Goal: Task Accomplishment & Management: Manage account settings

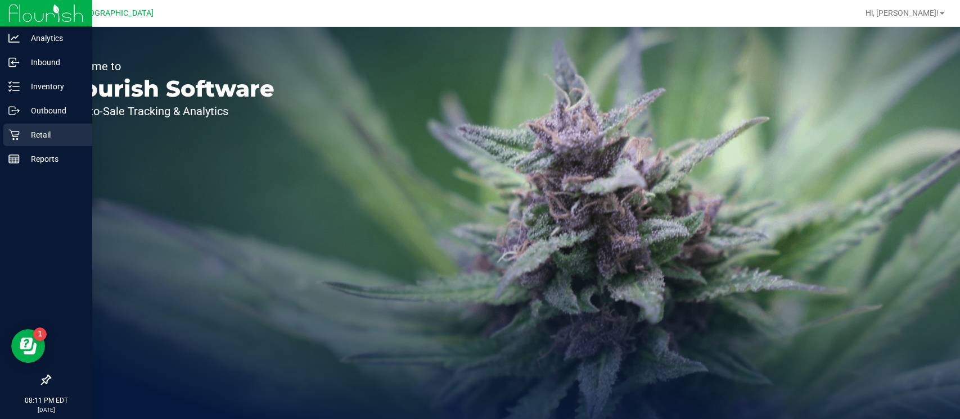
click at [21, 128] on div "Retail" at bounding box center [47, 135] width 89 height 22
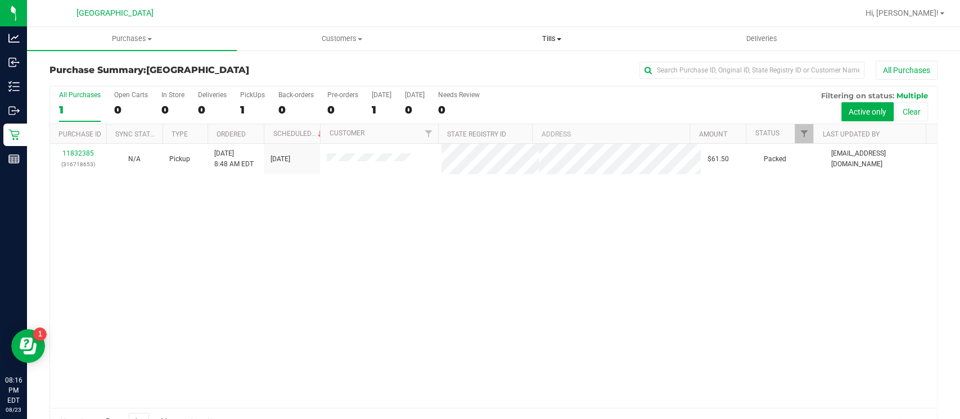
click at [552, 41] on span "Tills" at bounding box center [552, 39] width 209 height 10
click at [537, 65] on li "Manage tills" at bounding box center [552, 67] width 210 height 13
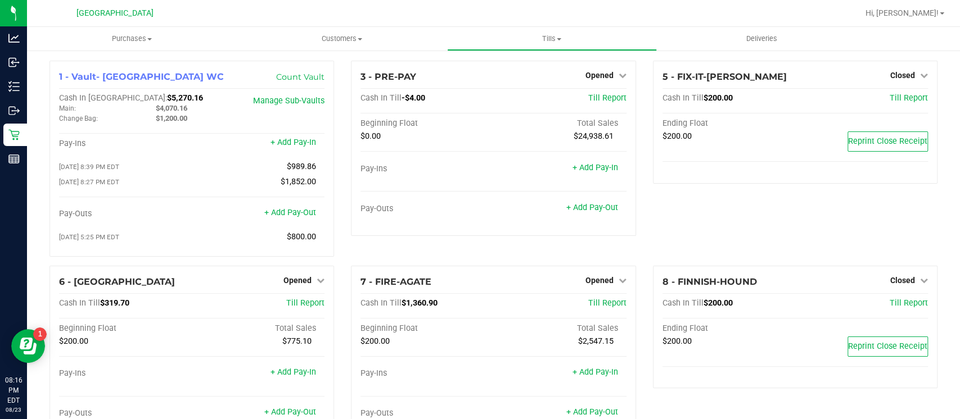
click at [292, 257] on div "1 - Vault- Miami Beach WC Count Vault Cash In Vault: $5,270.16 Main: $4,070.16 …" at bounding box center [191, 163] width 301 height 205
click at [301, 274] on div "Opened" at bounding box center [303, 280] width 41 height 13
click at [297, 272] on div "6 - FITCHBURG Opened Close Till Cash In Till $319.70 Till Report Beginning Floa…" at bounding box center [191, 353] width 284 height 175
click at [295, 278] on span "Opened" at bounding box center [297, 280] width 28 height 9
click at [293, 304] on link "Close Till" at bounding box center [299, 303] width 30 height 9
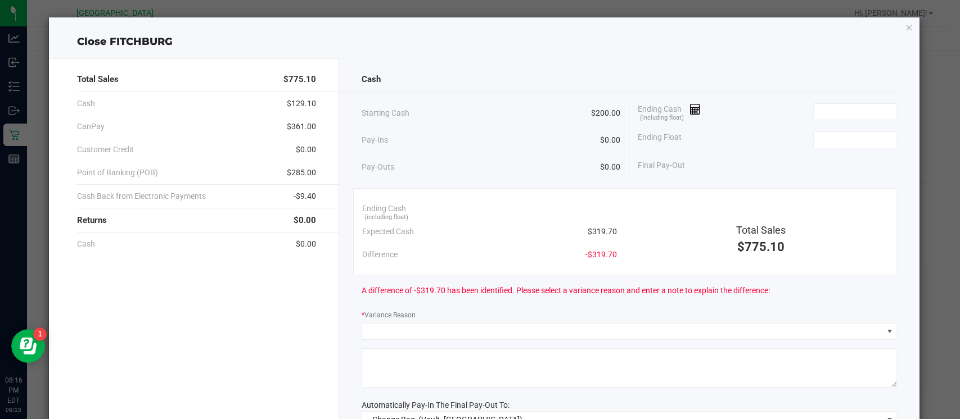
click at [826, 150] on div "Ending Float" at bounding box center [767, 140] width 259 height 28
click at [826, 141] on input at bounding box center [855, 140] width 83 height 16
type input "$200.00"
click at [841, 104] on input at bounding box center [855, 112] width 83 height 16
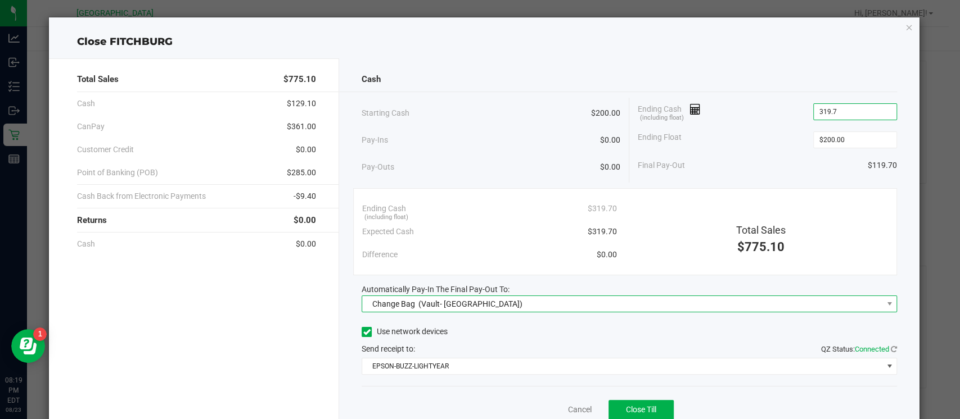
type input "$319.70"
click at [571, 298] on span "Change Bag (Vault- Miami Beach WC)" at bounding box center [622, 304] width 520 height 16
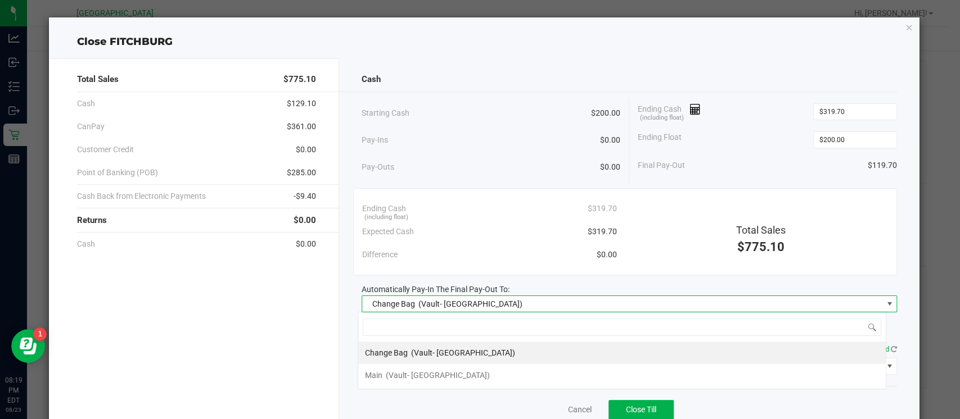
scroll to position [16, 528]
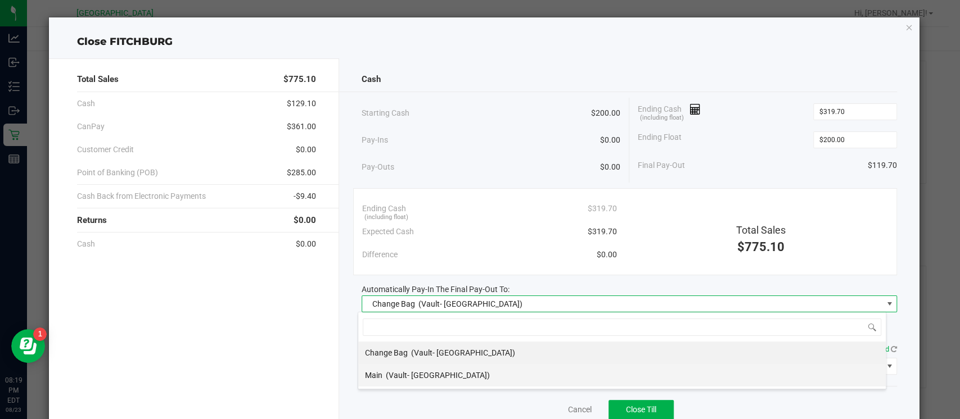
click at [464, 374] on span "(Vault- Miami Beach WC)" at bounding box center [438, 375] width 104 height 9
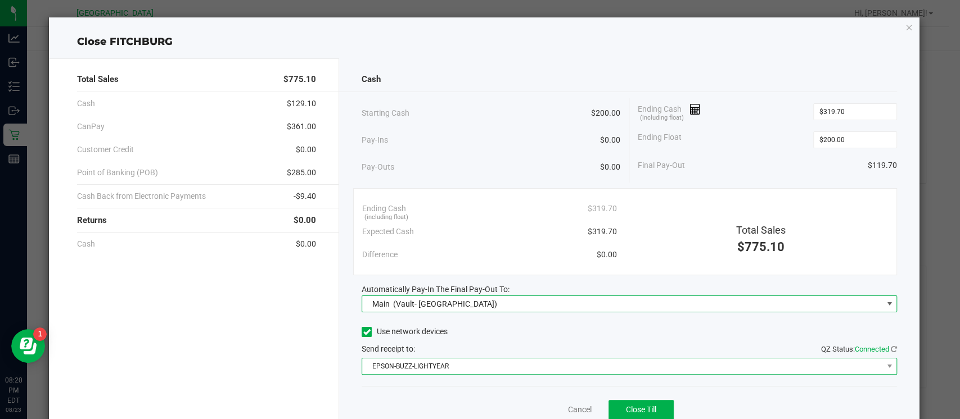
click at [491, 363] on span "EPSON-BUZZ-LIGHTYEAR" at bounding box center [622, 367] width 520 height 16
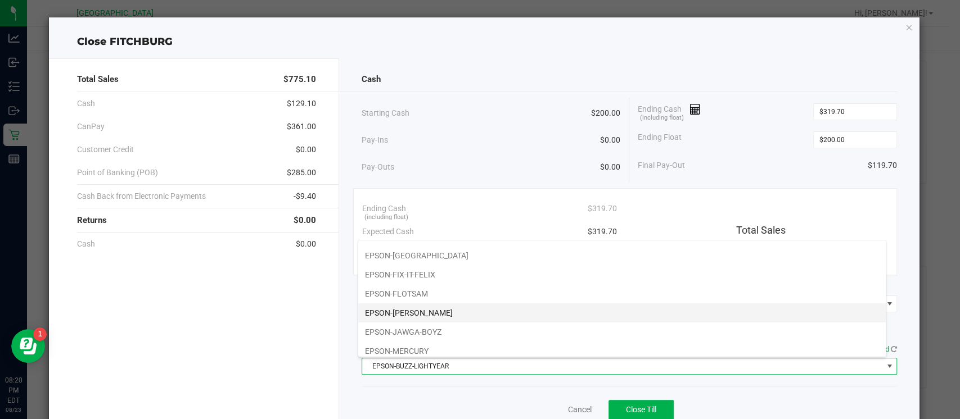
scroll to position [76, 0]
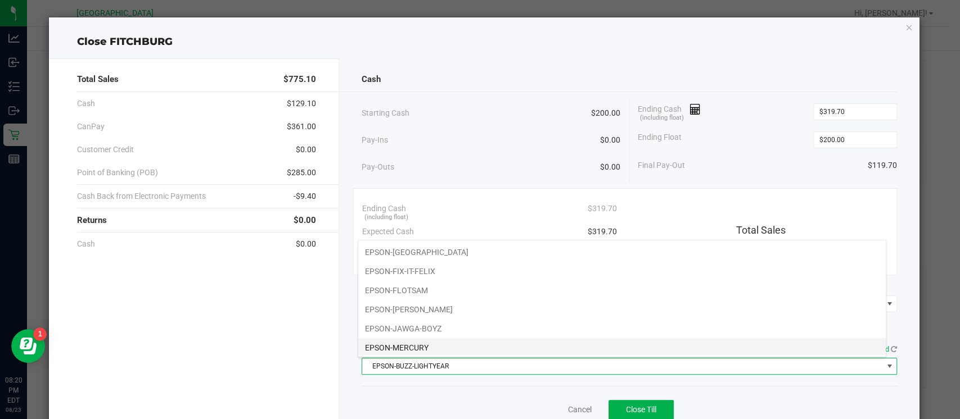
click at [566, 341] on li "EPSON-MERCURY" at bounding box center [621, 347] width 527 height 19
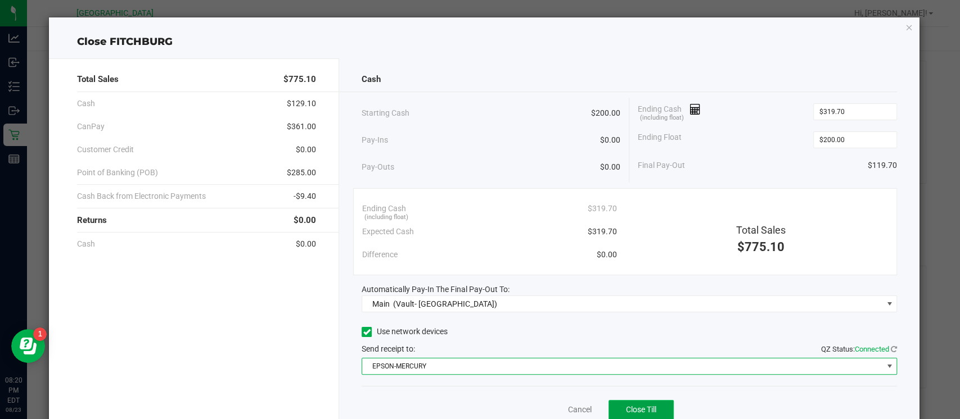
click at [626, 407] on span "Close Till" at bounding box center [641, 409] width 30 height 9
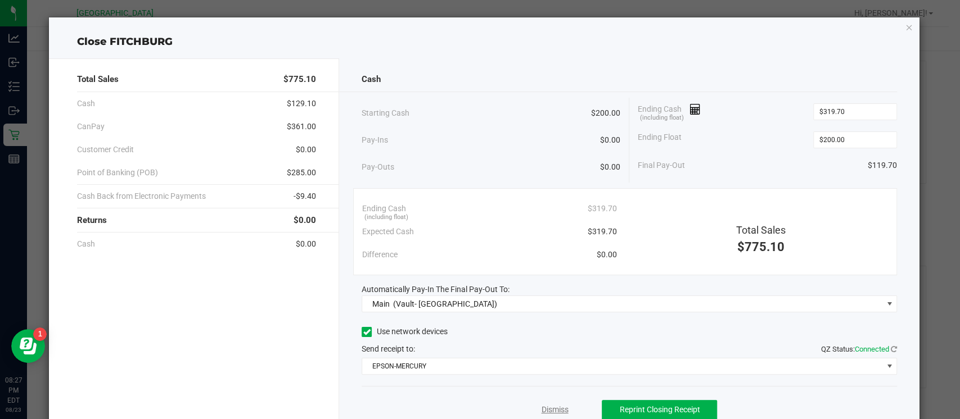
click at [549, 408] on link "Dismiss" at bounding box center [554, 410] width 27 height 12
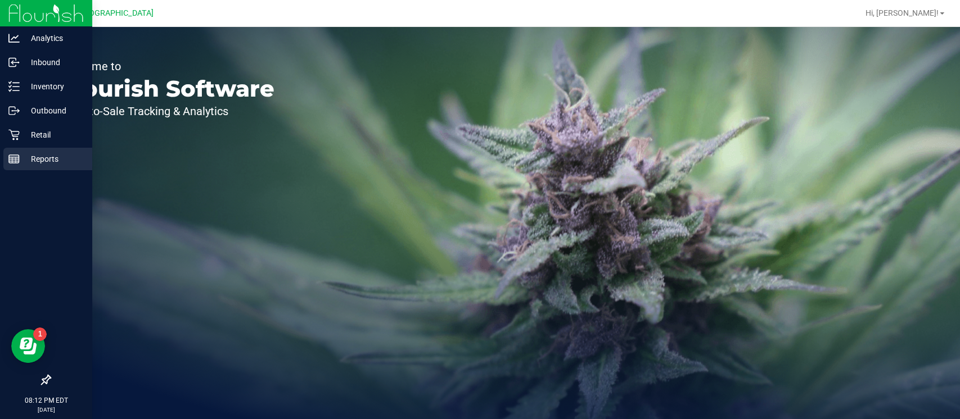
click at [20, 150] on div "Reports" at bounding box center [47, 159] width 89 height 22
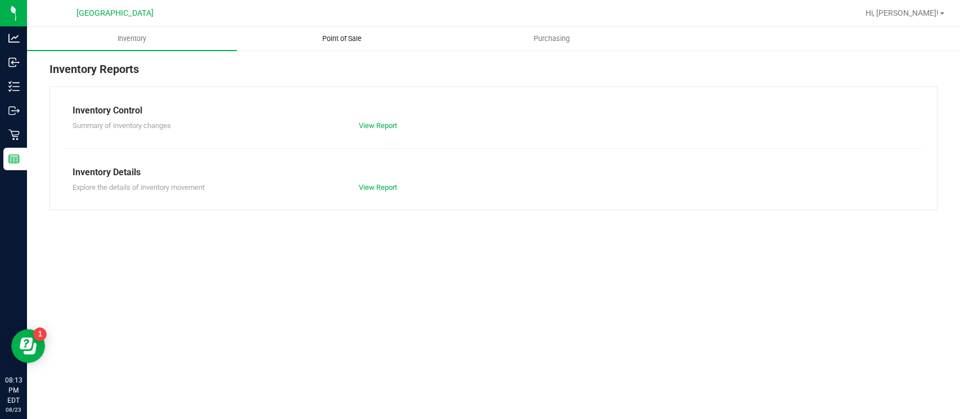
click at [342, 39] on span "Point of Sale" at bounding box center [342, 39] width 70 height 10
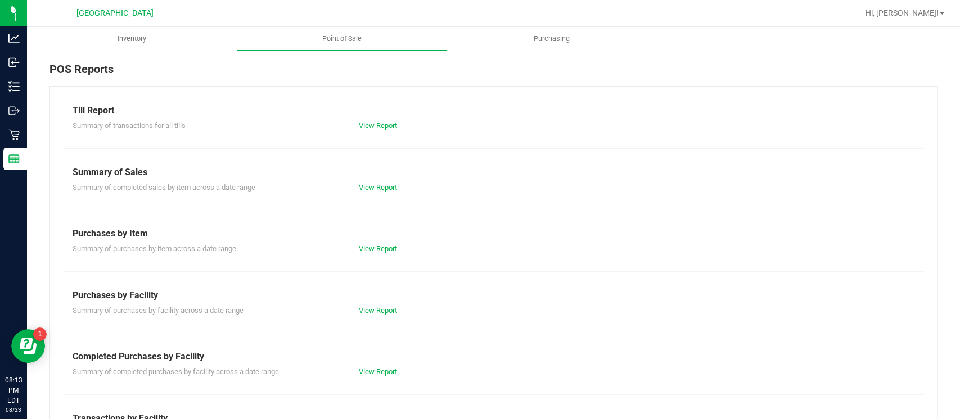
click at [378, 379] on div "Till Report Summary of transactions for all tills View Report Summary of Sales …" at bounding box center [493, 333] width 888 height 493
click at [379, 371] on link "View Report" at bounding box center [378, 372] width 38 height 8
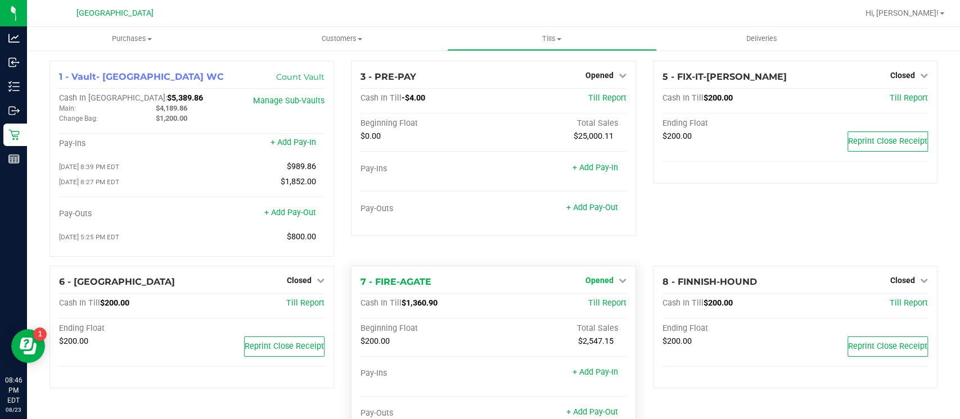
click at [609, 277] on link "Opened" at bounding box center [605, 280] width 41 height 9
click at [601, 299] on link "Close Till" at bounding box center [600, 303] width 30 height 9
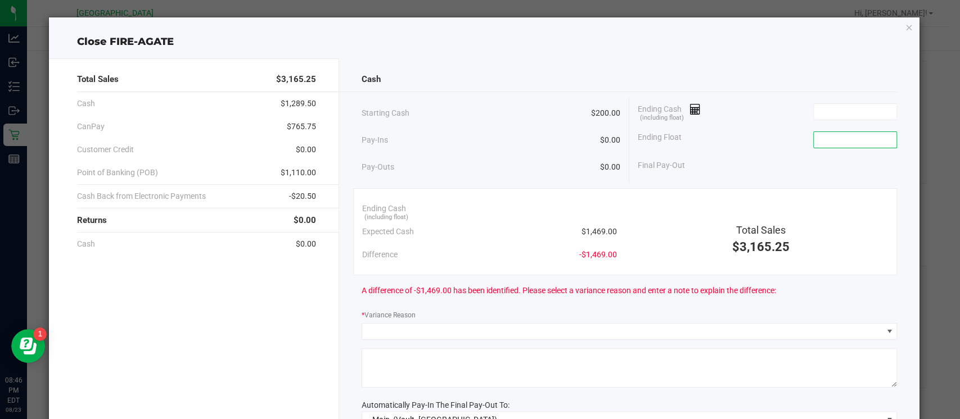
click at [814, 143] on input at bounding box center [855, 140] width 83 height 16
type input "$200.00"
click at [833, 113] on input at bounding box center [855, 112] width 83 height 16
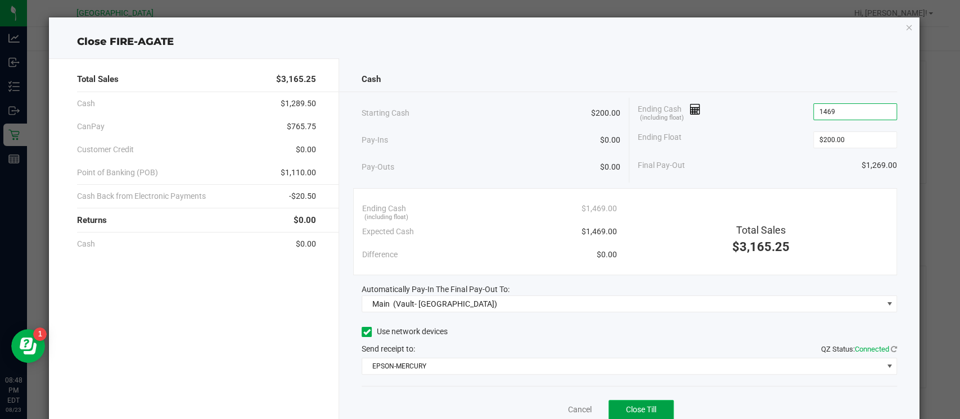
type input "$1,469.00"
click at [630, 404] on button "Close Till" at bounding box center [640, 410] width 65 height 20
click at [546, 406] on link "Dismiss" at bounding box center [554, 410] width 27 height 12
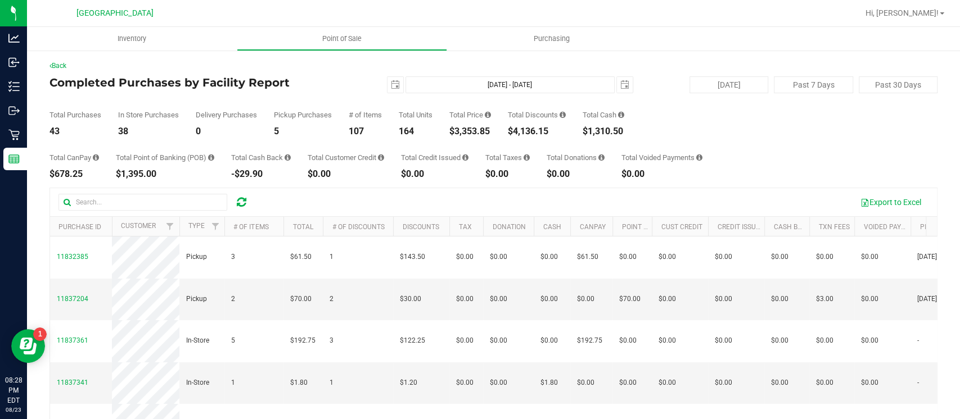
click at [471, 132] on div "$3,353.85" at bounding box center [470, 131] width 42 height 9
copy div "3,353.85"
click at [480, 132] on div "$3,353.85" at bounding box center [470, 131] width 42 height 9
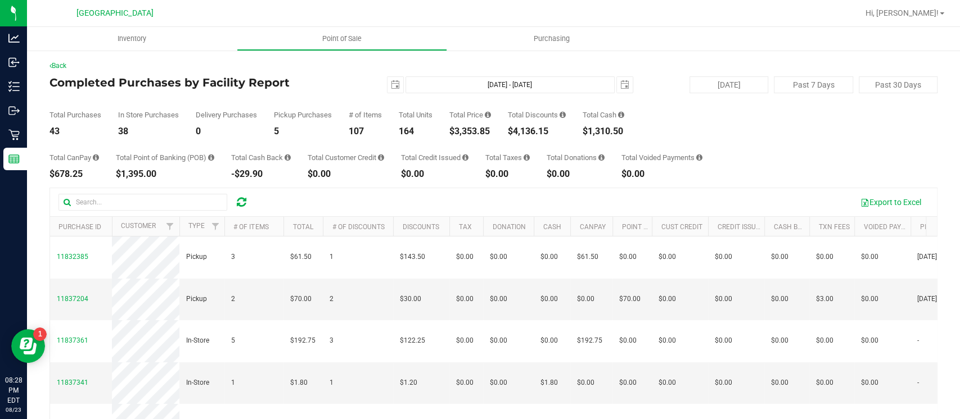
click at [480, 132] on div "$3,353.85" at bounding box center [470, 131] width 42 height 9
click at [542, 133] on div "$4,136.15" at bounding box center [537, 131] width 58 height 9
copy div "4,136.15"
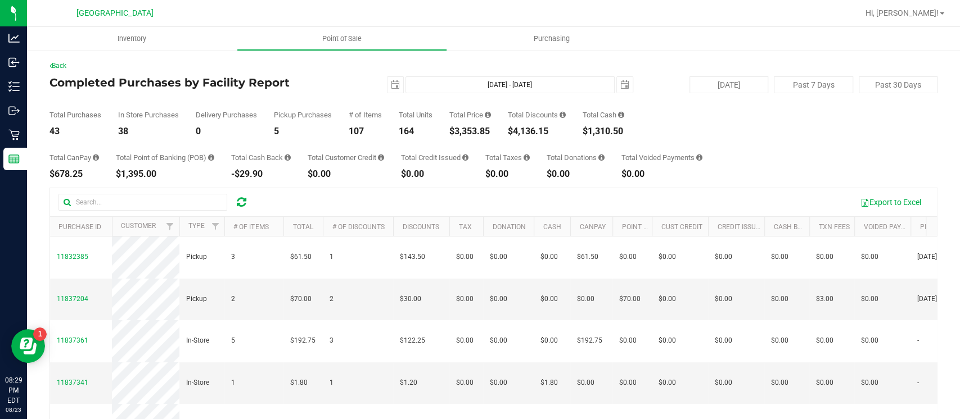
click at [68, 174] on div "$678.25" at bounding box center [73, 174] width 49 height 9
copy div "678.25"
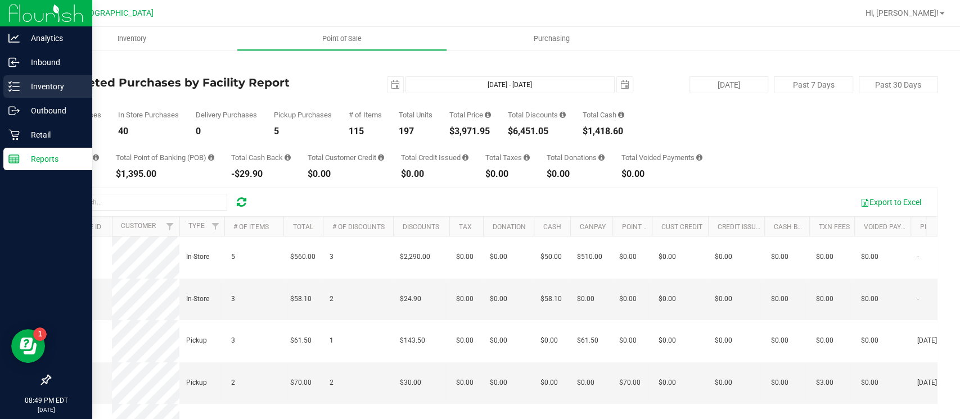
click at [48, 88] on p "Inventory" at bounding box center [53, 86] width 67 height 13
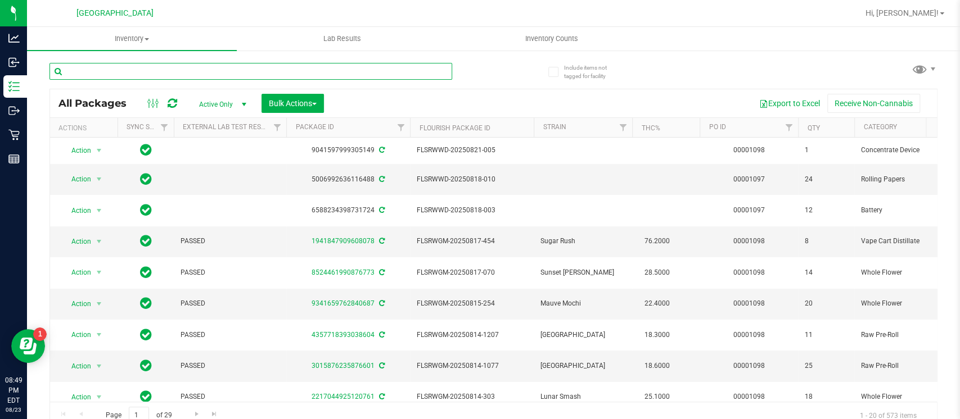
click at [345, 69] on input "text" at bounding box center [250, 71] width 403 height 17
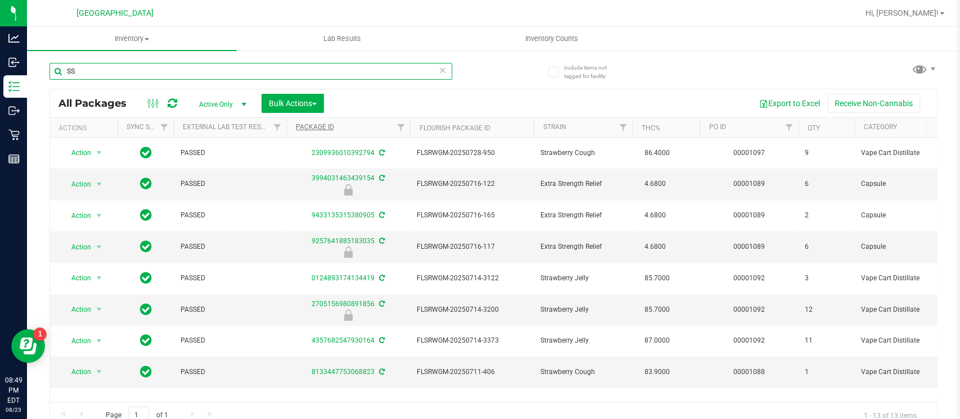
type input "S"
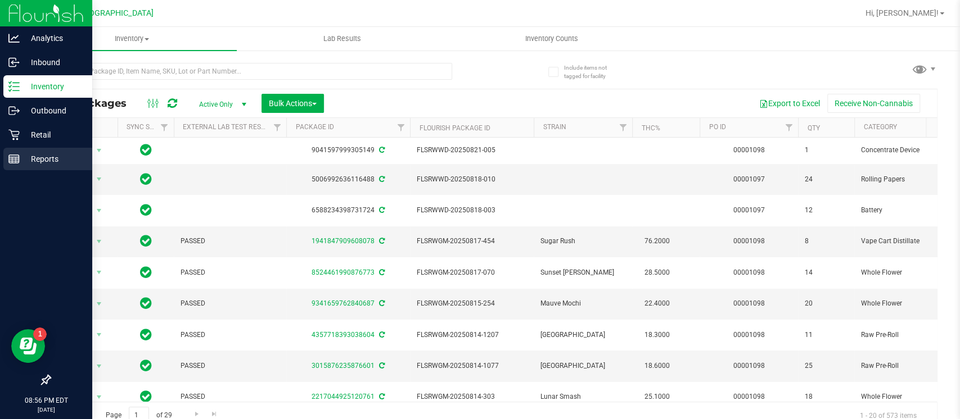
click at [19, 157] on rect at bounding box center [14, 159] width 10 height 8
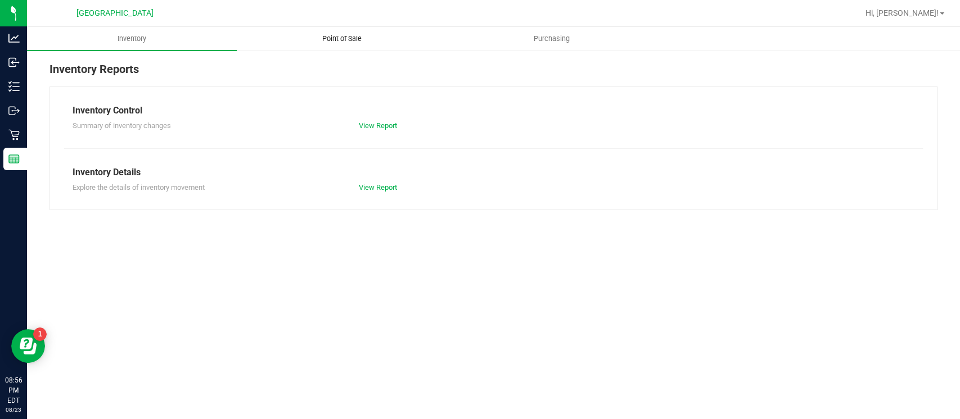
click at [351, 34] on span "Point of Sale" at bounding box center [342, 39] width 70 height 10
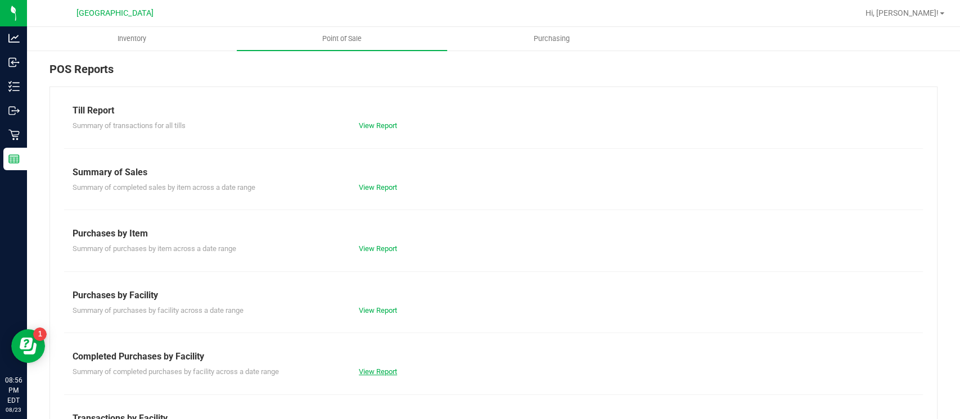
click at [360, 369] on link "View Report" at bounding box center [378, 372] width 38 height 8
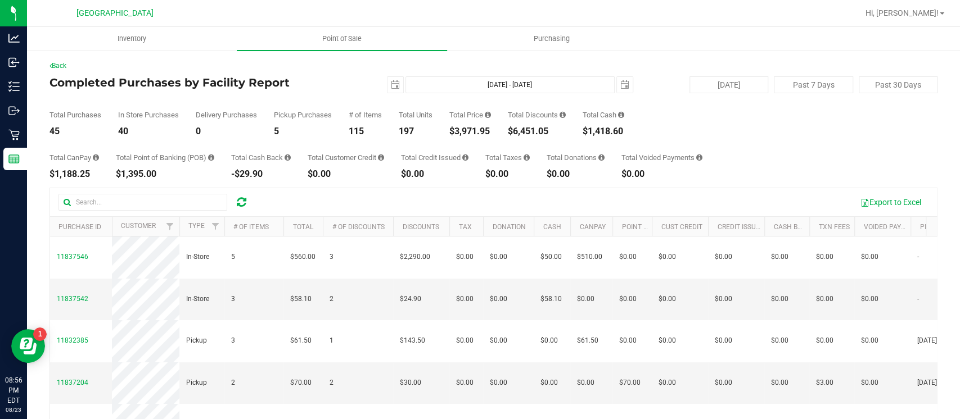
click at [481, 131] on div "$3,971.95" at bounding box center [470, 131] width 42 height 9
copy div "3,971.95"
click at [387, 91] on span "select" at bounding box center [395, 85] width 16 height 16
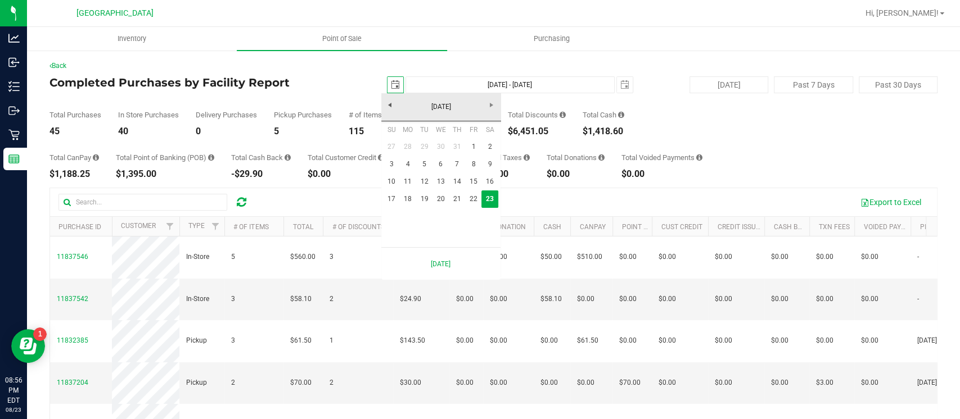
scroll to position [0, 28]
click at [57, 133] on div "45" at bounding box center [75, 131] width 52 height 9
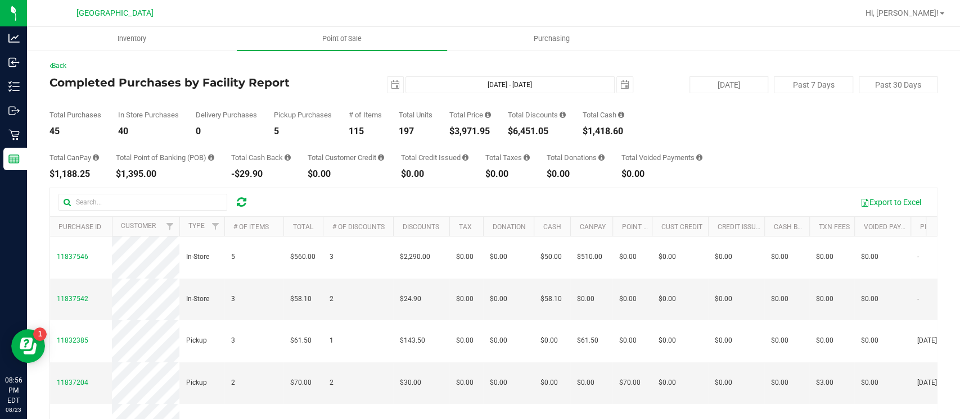
click at [79, 173] on div "$1,188.25" at bounding box center [73, 174] width 49 height 9
click at [527, 128] on div "$6,451.05" at bounding box center [537, 131] width 58 height 9
copy div "6,451.05"
click at [387, 82] on span "2025-08-23" at bounding box center [395, 84] width 17 height 17
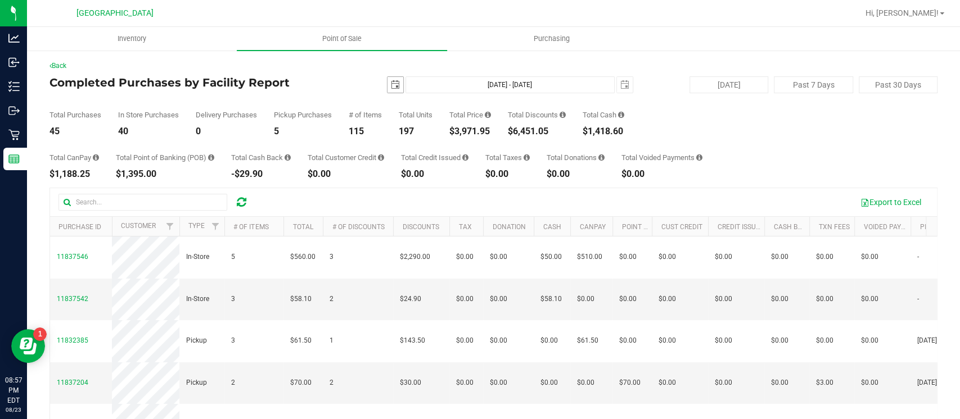
click at [396, 79] on span "select" at bounding box center [395, 85] width 16 height 16
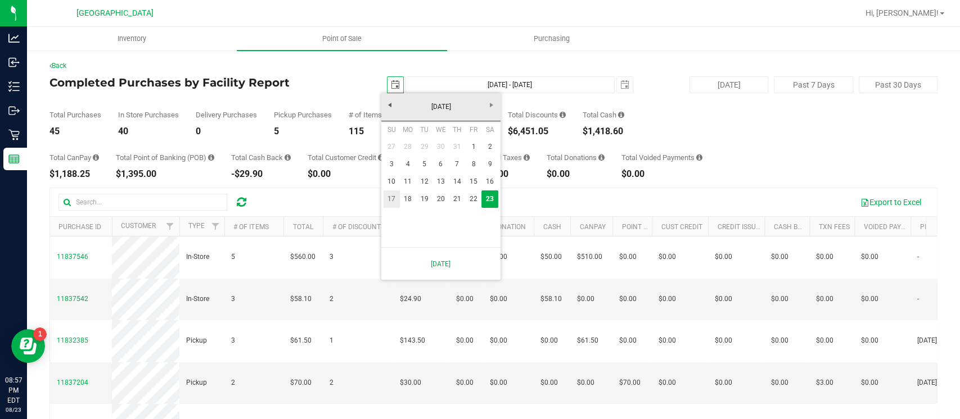
click at [392, 201] on link "17" at bounding box center [391, 199] width 16 height 17
type input "2025-08-17"
type input "Aug 17, 2025 - Aug 23, 2025"
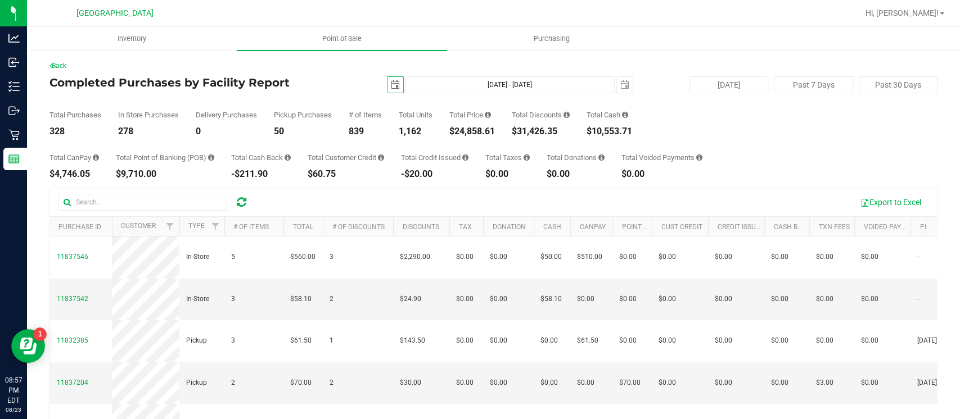
click at [486, 130] on div "$24,858.61" at bounding box center [472, 131] width 46 height 9
copy div "24,858.61"
click at [373, 88] on div "2025-08-17 Aug 17, 2025 - Aug 23, 2025 2025-08-23" at bounding box center [489, 84] width 304 height 17
click at [391, 84] on span "select" at bounding box center [395, 84] width 9 height 9
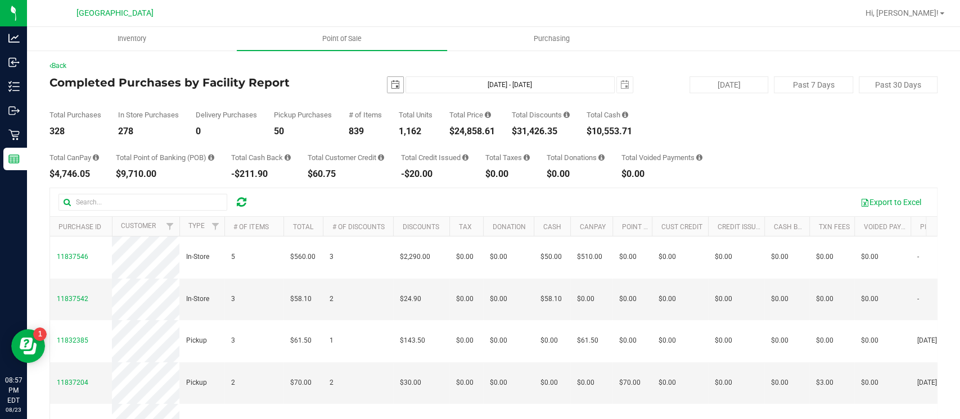
scroll to position [0, 28]
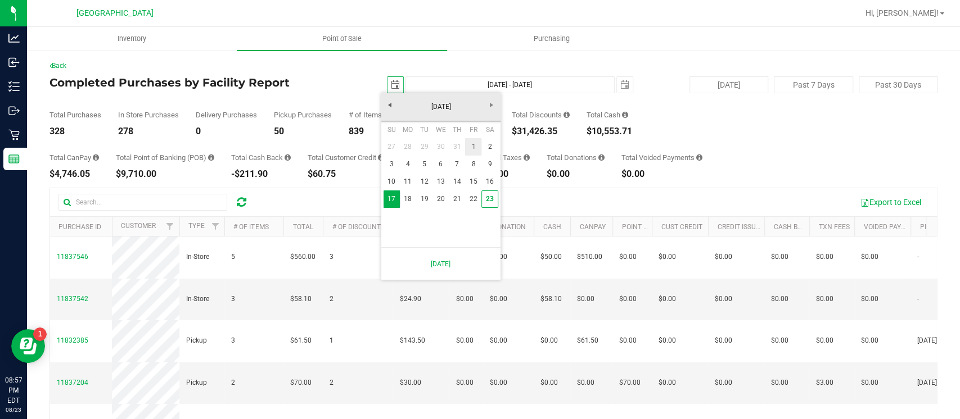
click at [472, 146] on link "1" at bounding box center [473, 146] width 16 height 17
type input "2025-08-01"
type input "Aug 1, 2025 - Aug 23, 2025"
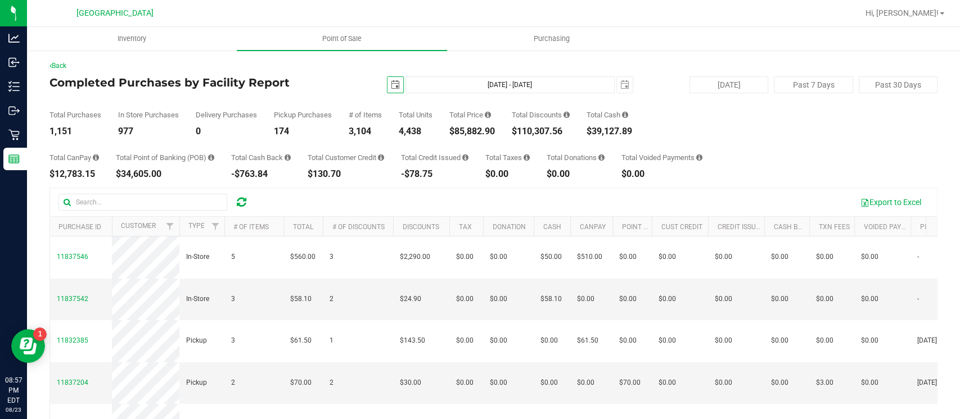
click at [473, 128] on div "$85,882.90" at bounding box center [472, 131] width 46 height 9
copy div "85,882.90"
click at [391, 84] on span "select" at bounding box center [395, 84] width 9 height 9
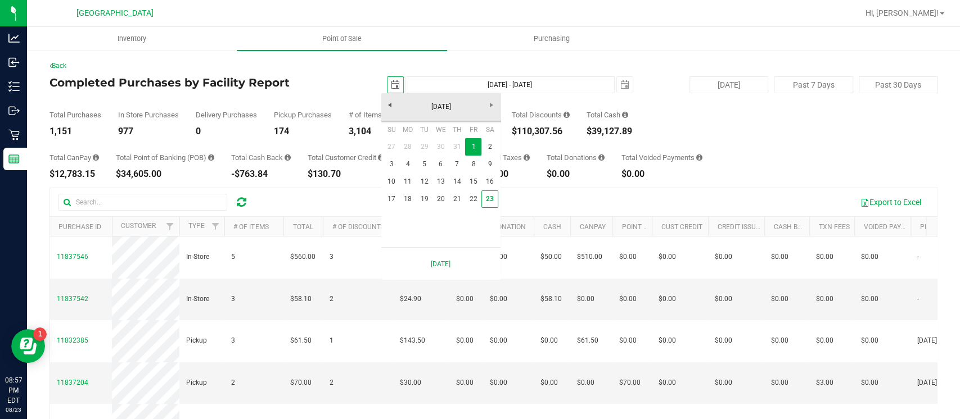
scroll to position [0, 28]
click at [495, 198] on link "23" at bounding box center [489, 199] width 16 height 17
type input "2025-08-23"
type input "Aug 23, 2025 - Aug 23, 2025"
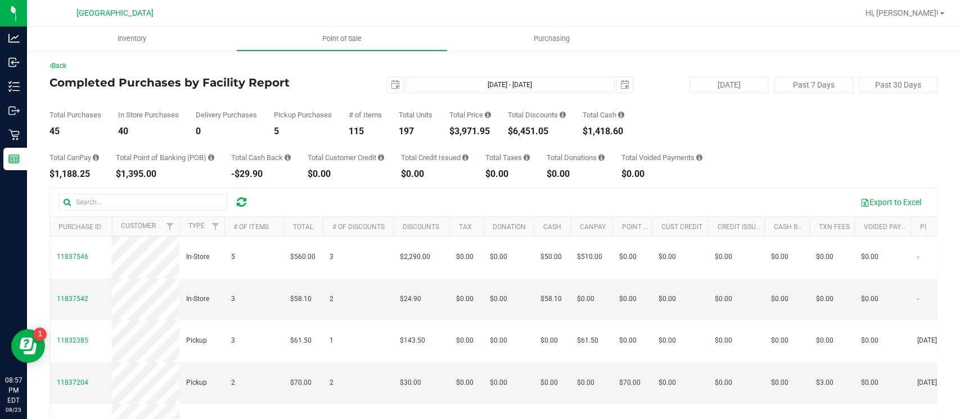
click at [138, 170] on div "$1,395.00" at bounding box center [165, 174] width 98 height 9
copy div "1,395.00"
click at [468, 129] on div "$3,971.95" at bounding box center [470, 131] width 42 height 9
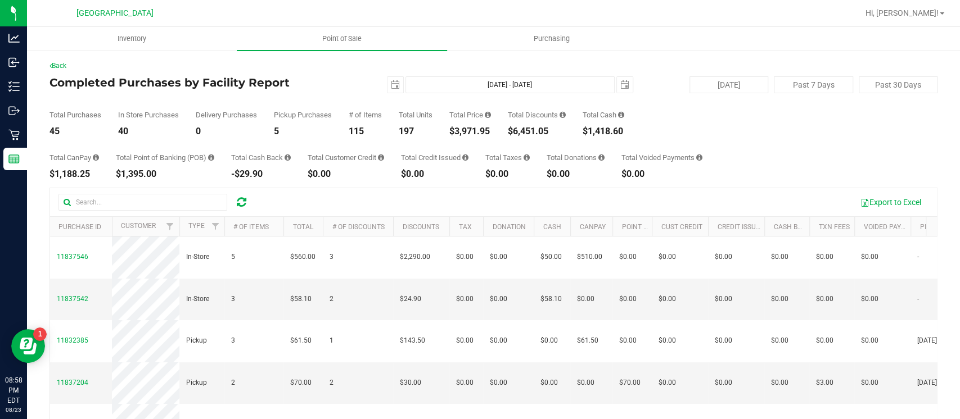
copy div "3,971.95"
click at [345, 44] on uib-tab-heading "Point of Sale" at bounding box center [342, 39] width 210 height 24
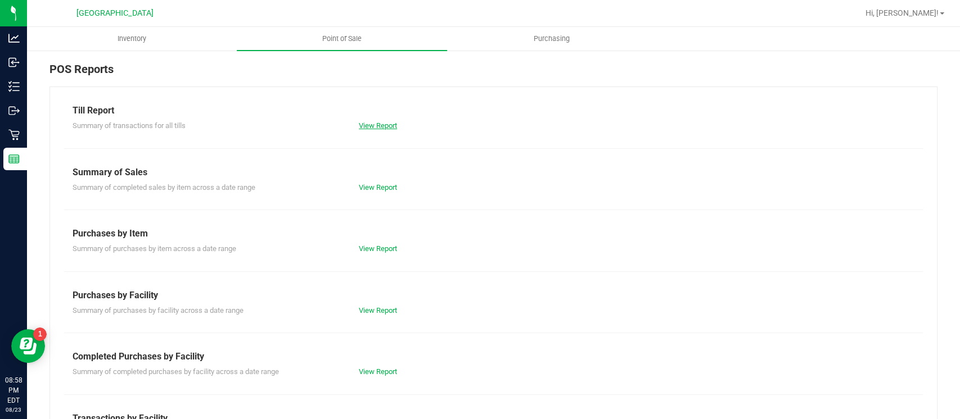
click at [381, 124] on link "View Report" at bounding box center [378, 125] width 38 height 8
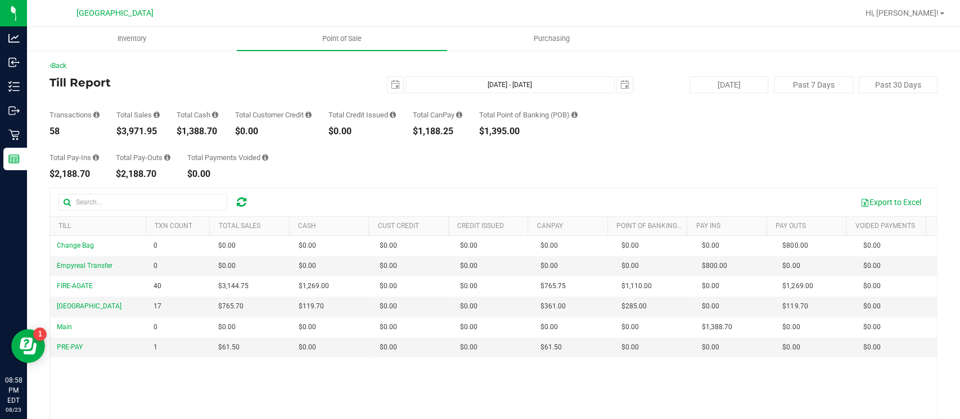
click at [195, 133] on div "$1,388.70" at bounding box center [198, 131] width 42 height 9
copy div "1,388.70"
click at [335, 39] on span "Point of Sale" at bounding box center [342, 39] width 70 height 10
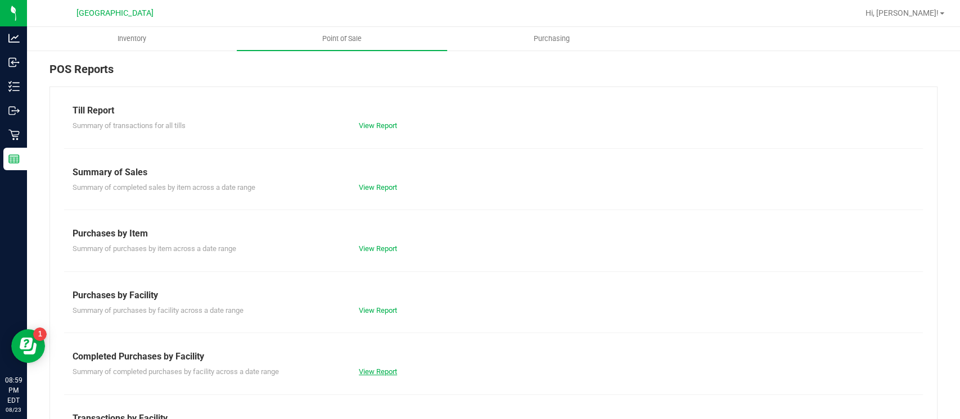
click at [373, 370] on link "View Report" at bounding box center [378, 372] width 38 height 8
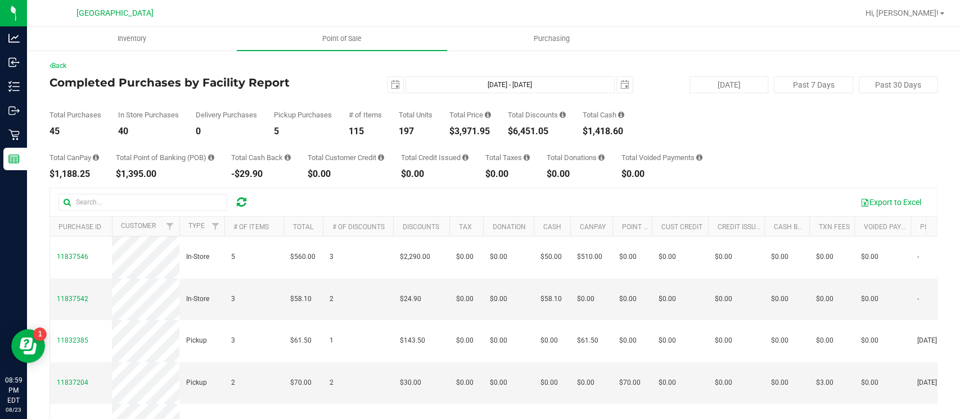
click at [78, 173] on div "$1,188.25" at bounding box center [73, 174] width 49 height 9
copy div "1,188.25"
click at [527, 133] on div "$6,451.05" at bounding box center [537, 131] width 58 height 9
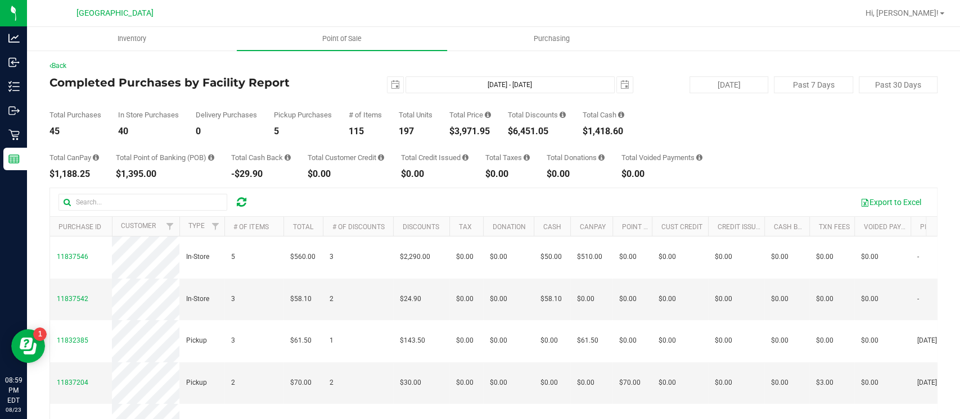
copy div "6,451.05"
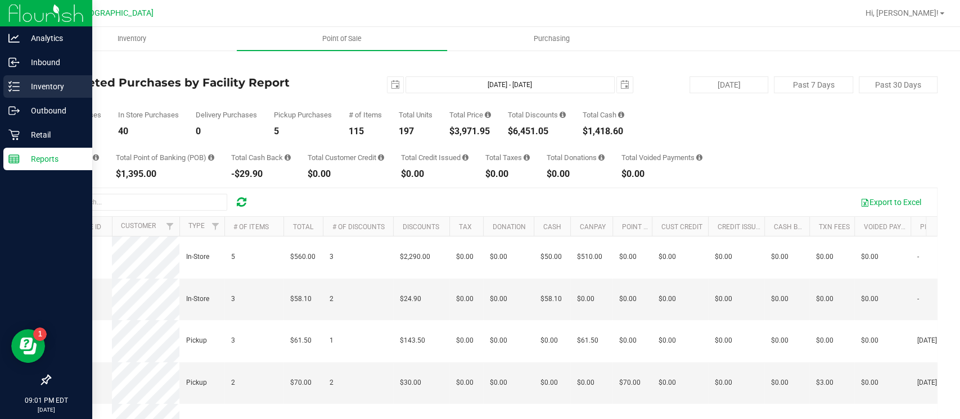
click at [11, 83] on icon at bounding box center [13, 86] width 11 height 11
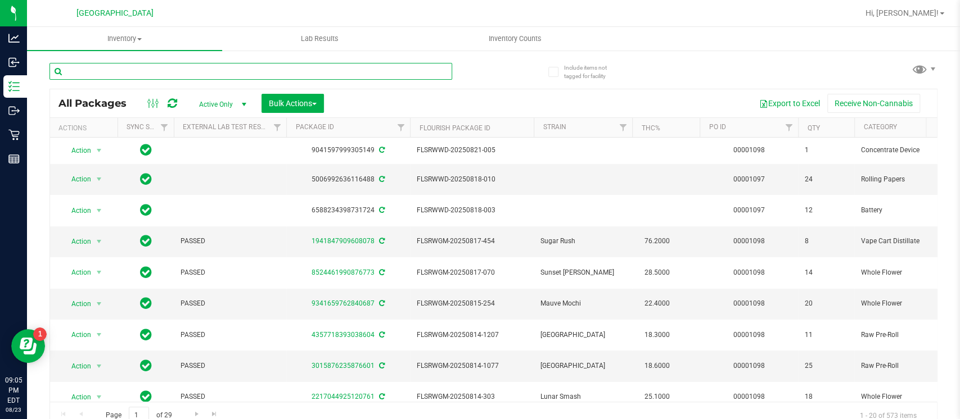
click at [122, 69] on input "text" at bounding box center [250, 71] width 403 height 17
type input "STRE"
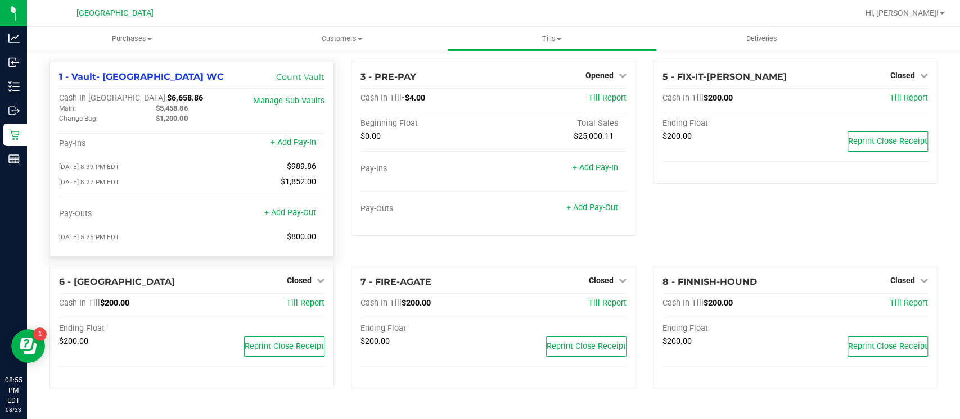
click at [167, 97] on span "$6,658.86" at bounding box center [185, 98] width 36 height 10
copy span "6,658.86"
click at [167, 97] on span "$6,658.86" at bounding box center [185, 98] width 36 height 10
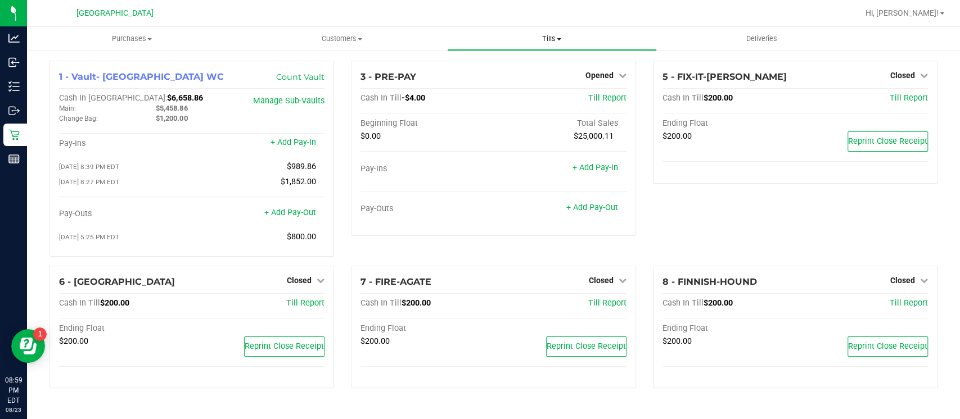
click at [552, 34] on span "Tills" at bounding box center [552, 39] width 209 height 10
click at [543, 80] on span "Reconcile e-payments" at bounding box center [503, 81] width 112 height 10
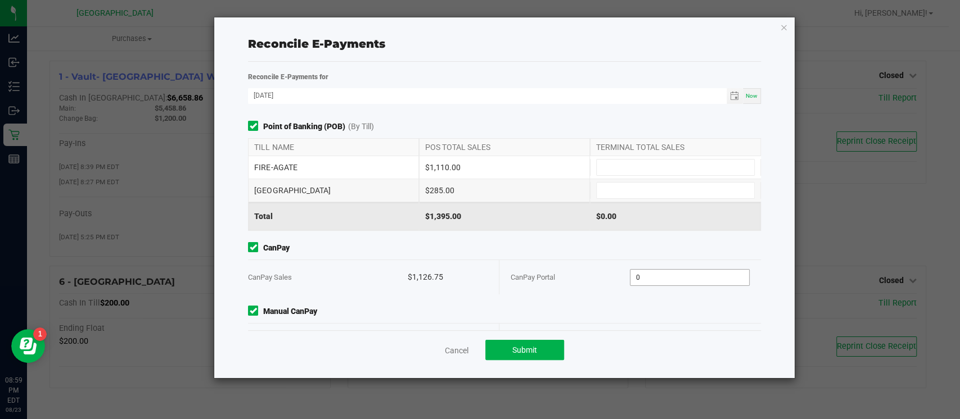
click at [640, 278] on input "0" at bounding box center [689, 278] width 119 height 16
type input "2"
type input "$1,126.75"
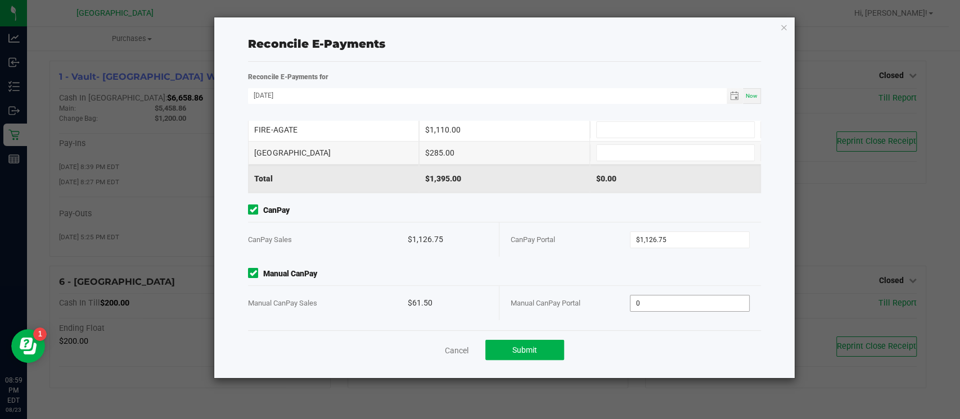
click at [704, 305] on input "0" at bounding box center [689, 304] width 119 height 16
type input "$61.50"
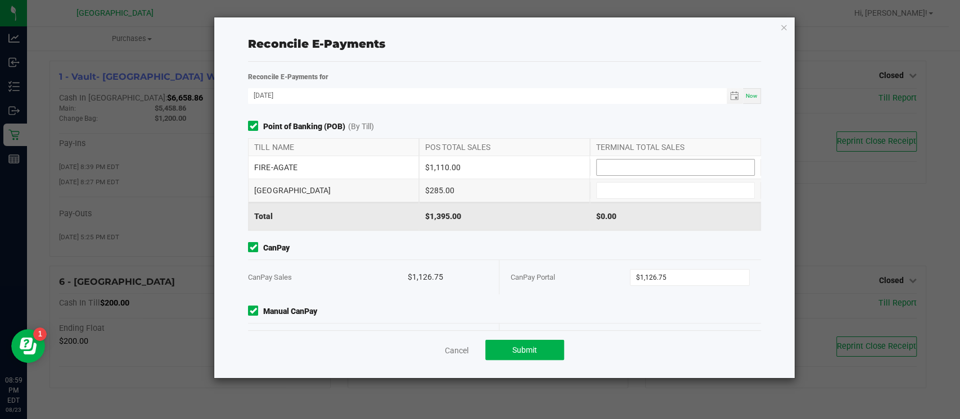
click at [649, 163] on input at bounding box center [675, 168] width 157 height 16
click at [637, 191] on input at bounding box center [675, 191] width 157 height 16
type input "11100"
click at [607, 164] on input "11100" at bounding box center [675, 168] width 157 height 16
type input "$1,100.00"
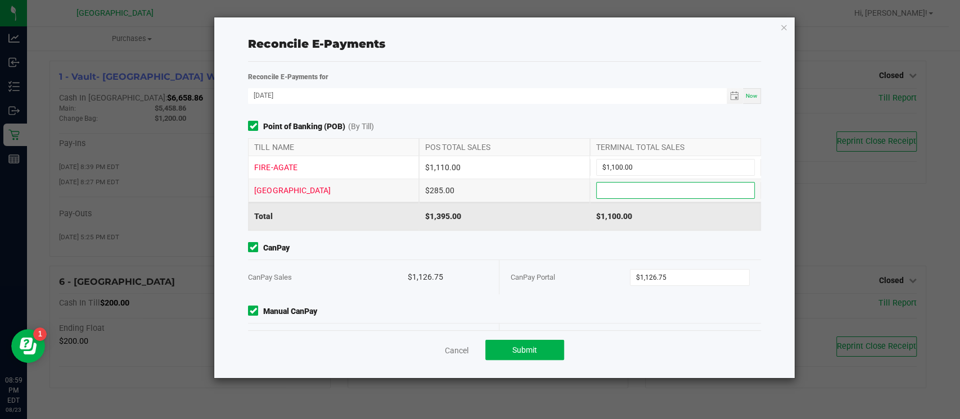
click at [604, 191] on input at bounding box center [675, 191] width 157 height 16
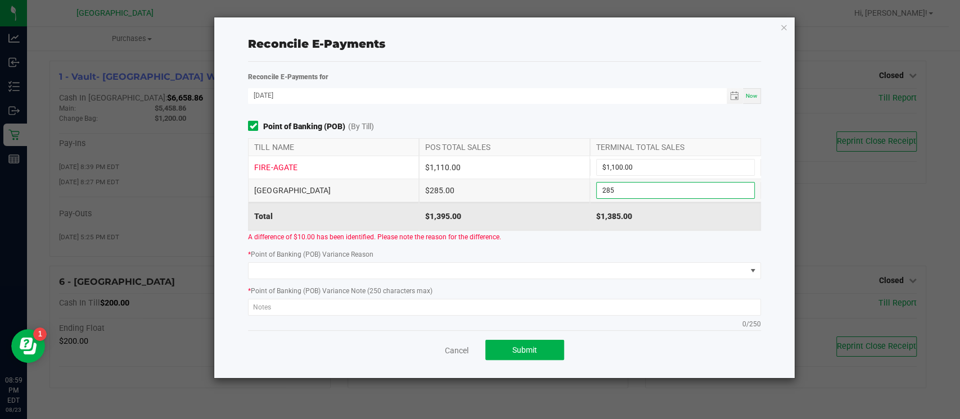
type input "$285.00"
click at [570, 237] on div "A difference of $10.00 has been identified. Please note the reason for the diff…" at bounding box center [504, 237] width 529 height 12
type input "1100"
click at [632, 160] on input "1100" at bounding box center [675, 168] width 157 height 16
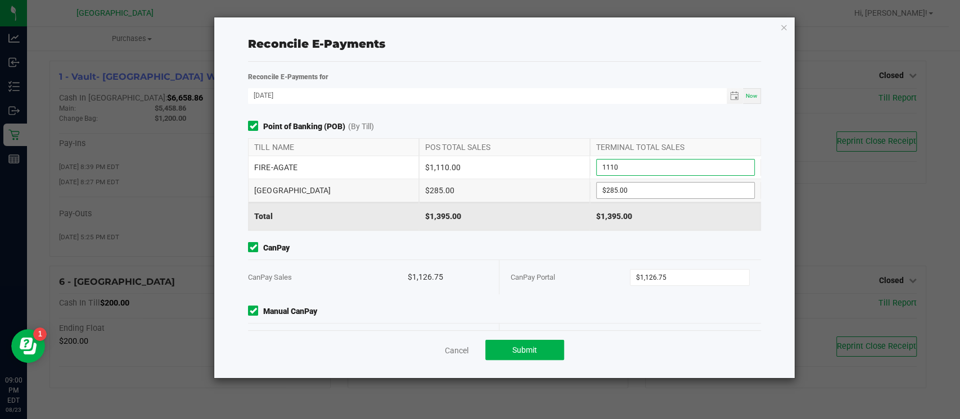
type input "$1,110.00"
click at [632, 184] on input "285" at bounding box center [675, 191] width 157 height 16
type input "$285.00"
click at [664, 281] on input "1126.75" at bounding box center [689, 278] width 119 height 16
type input "$1,126.75"
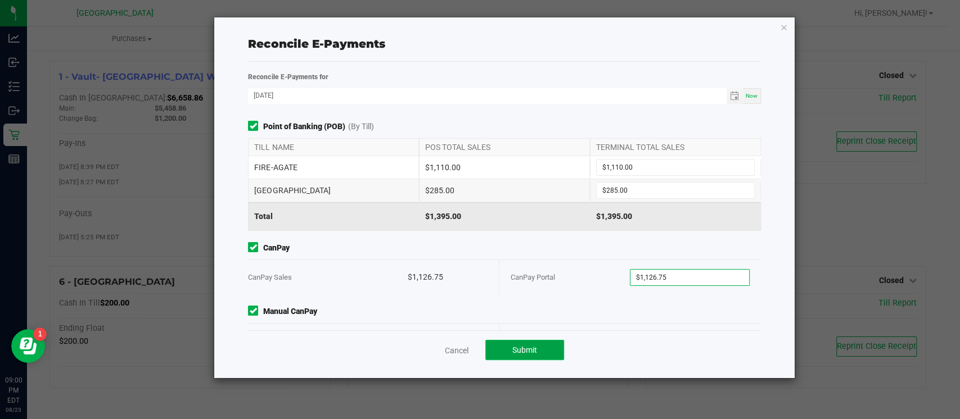
click at [530, 348] on span "Submit" at bounding box center [524, 350] width 25 height 9
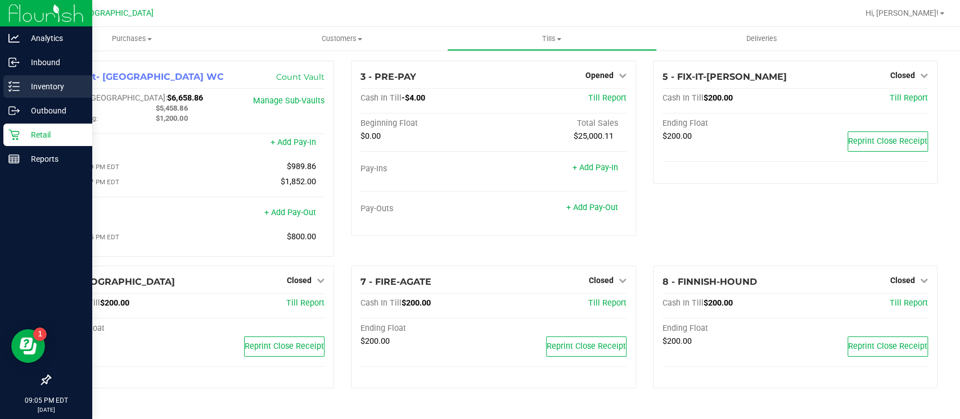
click at [15, 85] on icon at bounding box center [13, 86] width 11 height 11
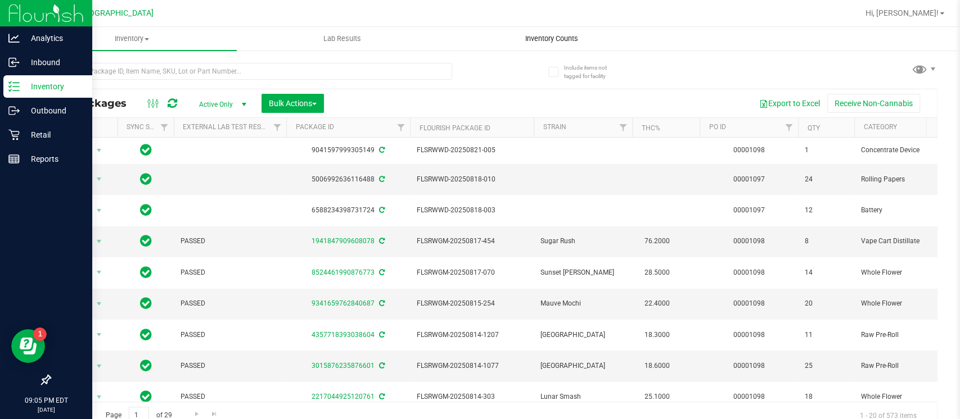
click at [540, 43] on span "Inventory Counts" at bounding box center [551, 39] width 83 height 10
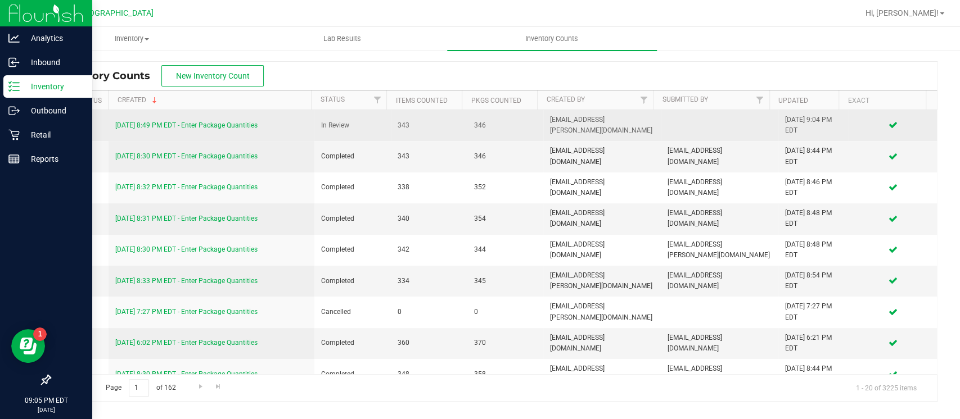
click at [213, 125] on link "[DATE] 8:49 PM EDT - Enter Package Quantities" at bounding box center [186, 125] width 142 height 8
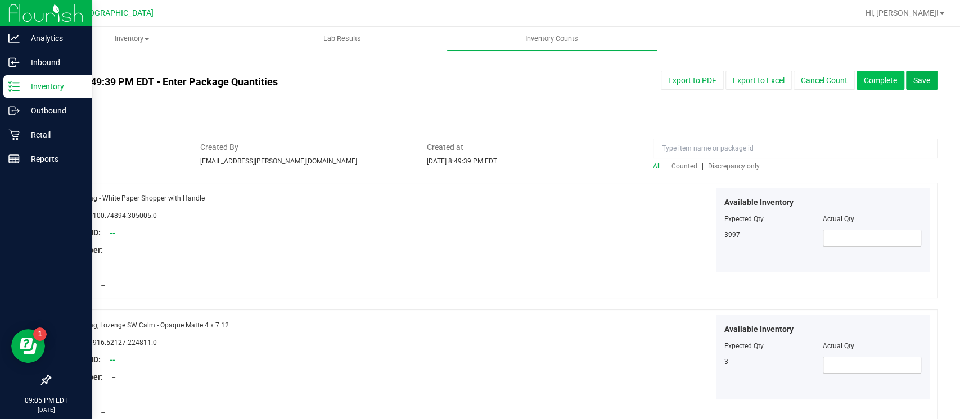
click at [858, 86] on button "Complete" at bounding box center [880, 80] width 48 height 19
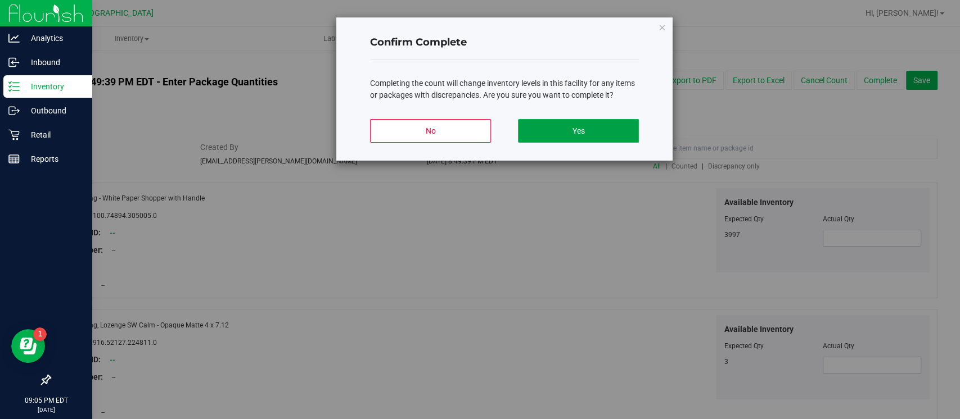
click at [593, 137] on button "Yes" at bounding box center [578, 131] width 121 height 24
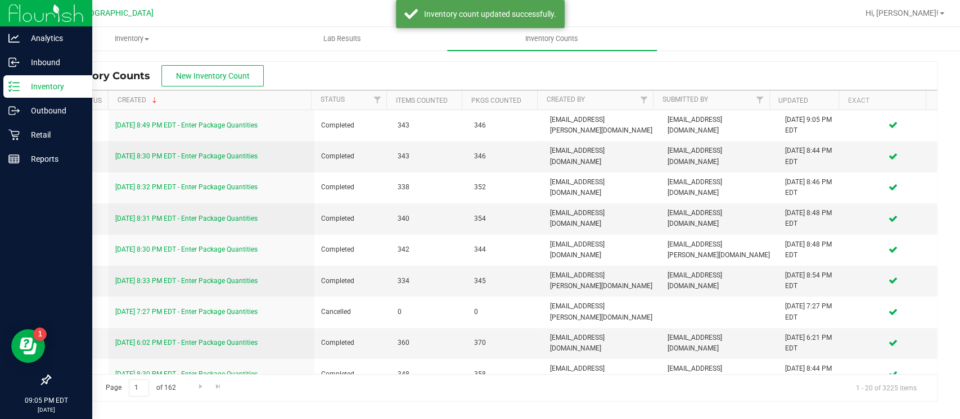
click at [21, 94] on div "Inventory" at bounding box center [47, 86] width 89 height 22
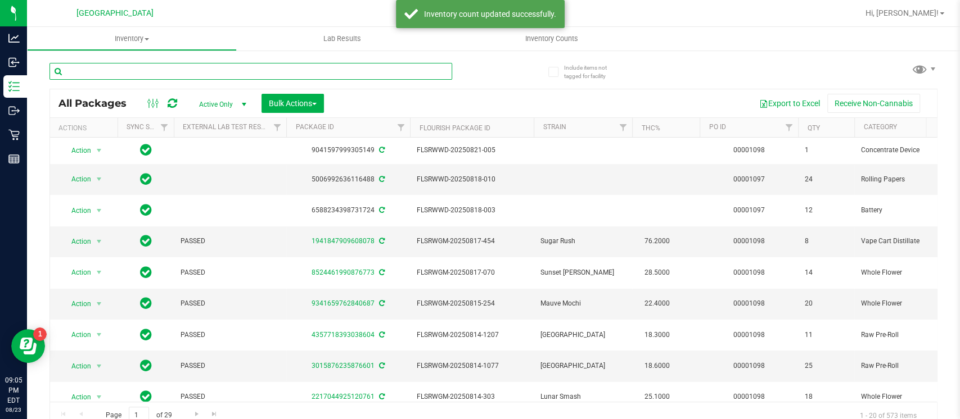
click at [233, 74] on input "text" at bounding box center [250, 71] width 403 height 17
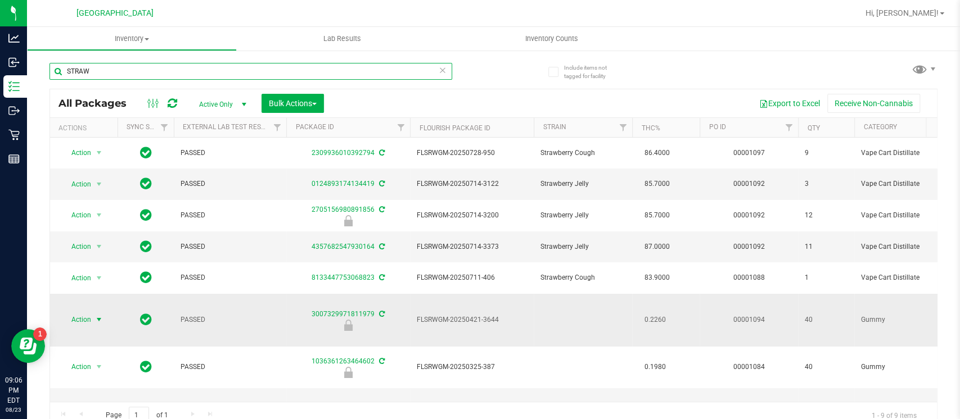
type input "STRAW"
click at [90, 322] on span "Action" at bounding box center [76, 320] width 30 height 16
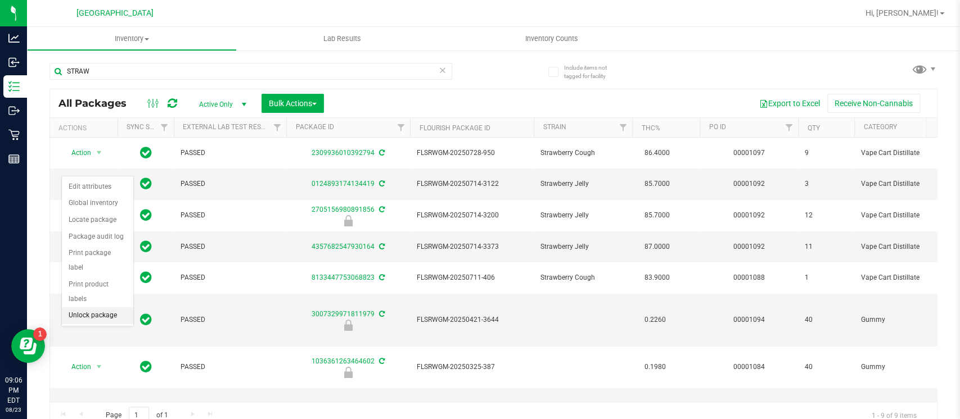
click at [102, 308] on li "Unlock package" at bounding box center [97, 316] width 71 height 17
